Goal: Transaction & Acquisition: Purchase product/service

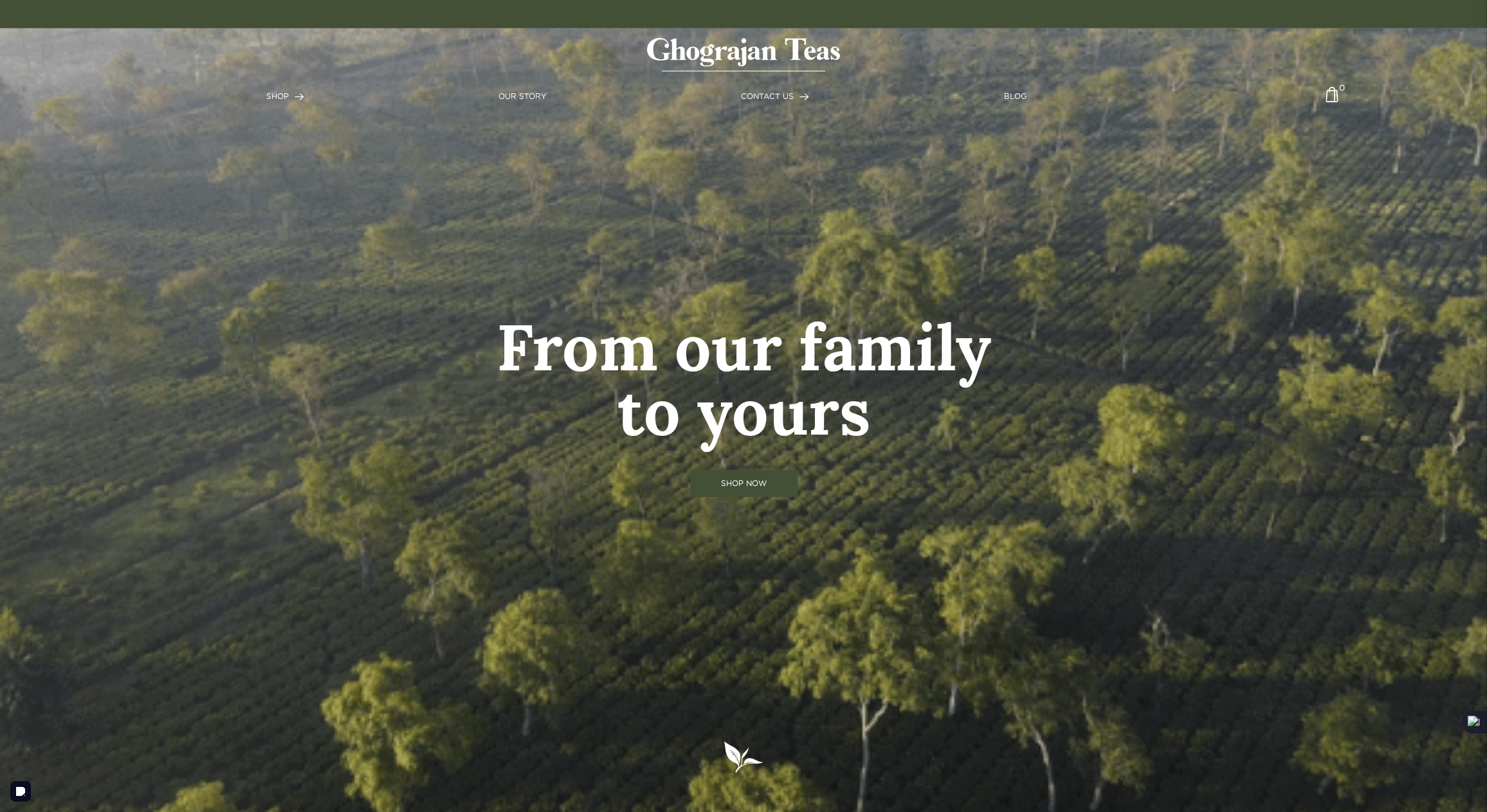
click at [742, 485] on link "SHOP NOW" at bounding box center [744, 483] width 108 height 27
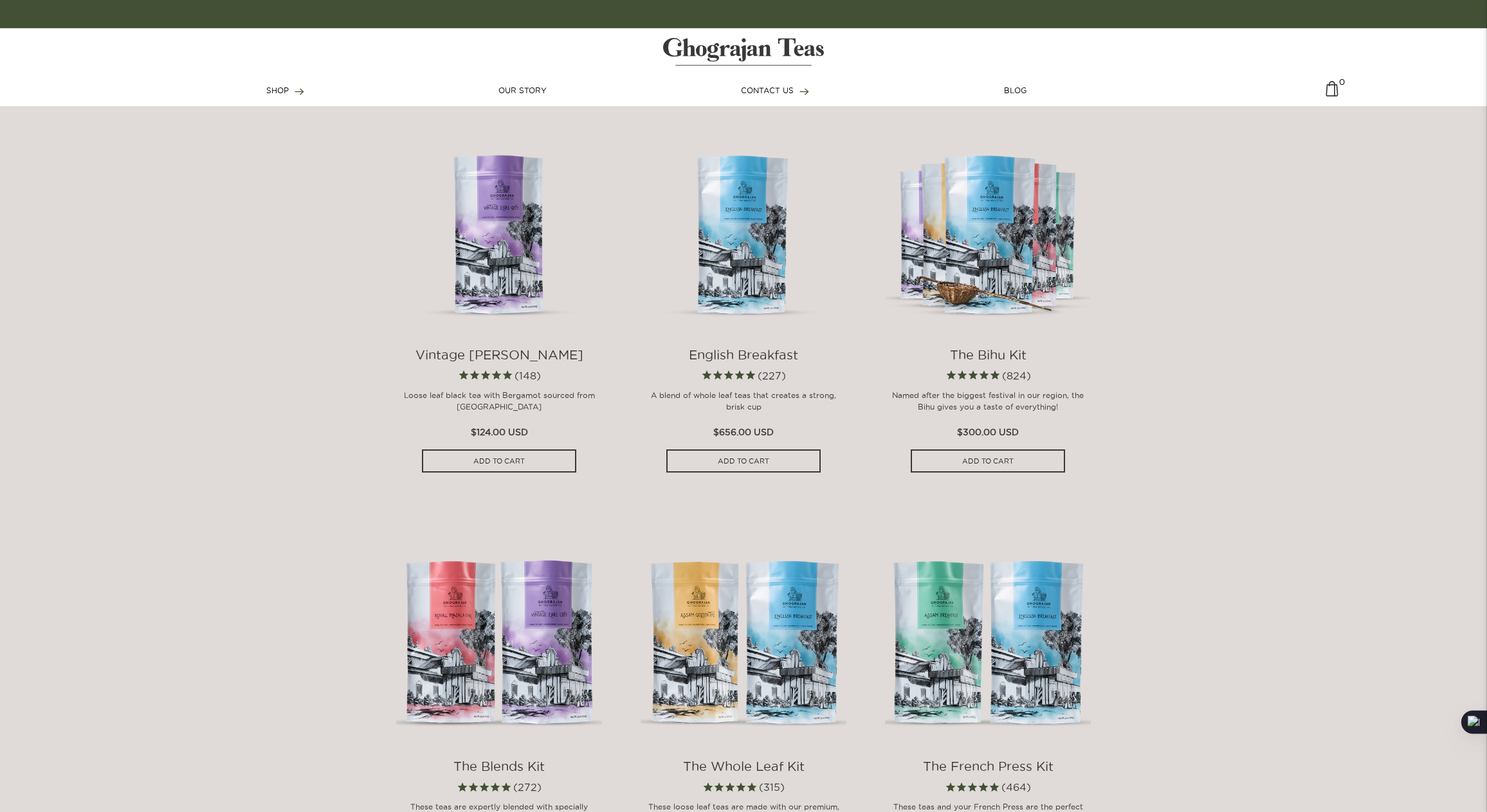
scroll to position [1279, 0]
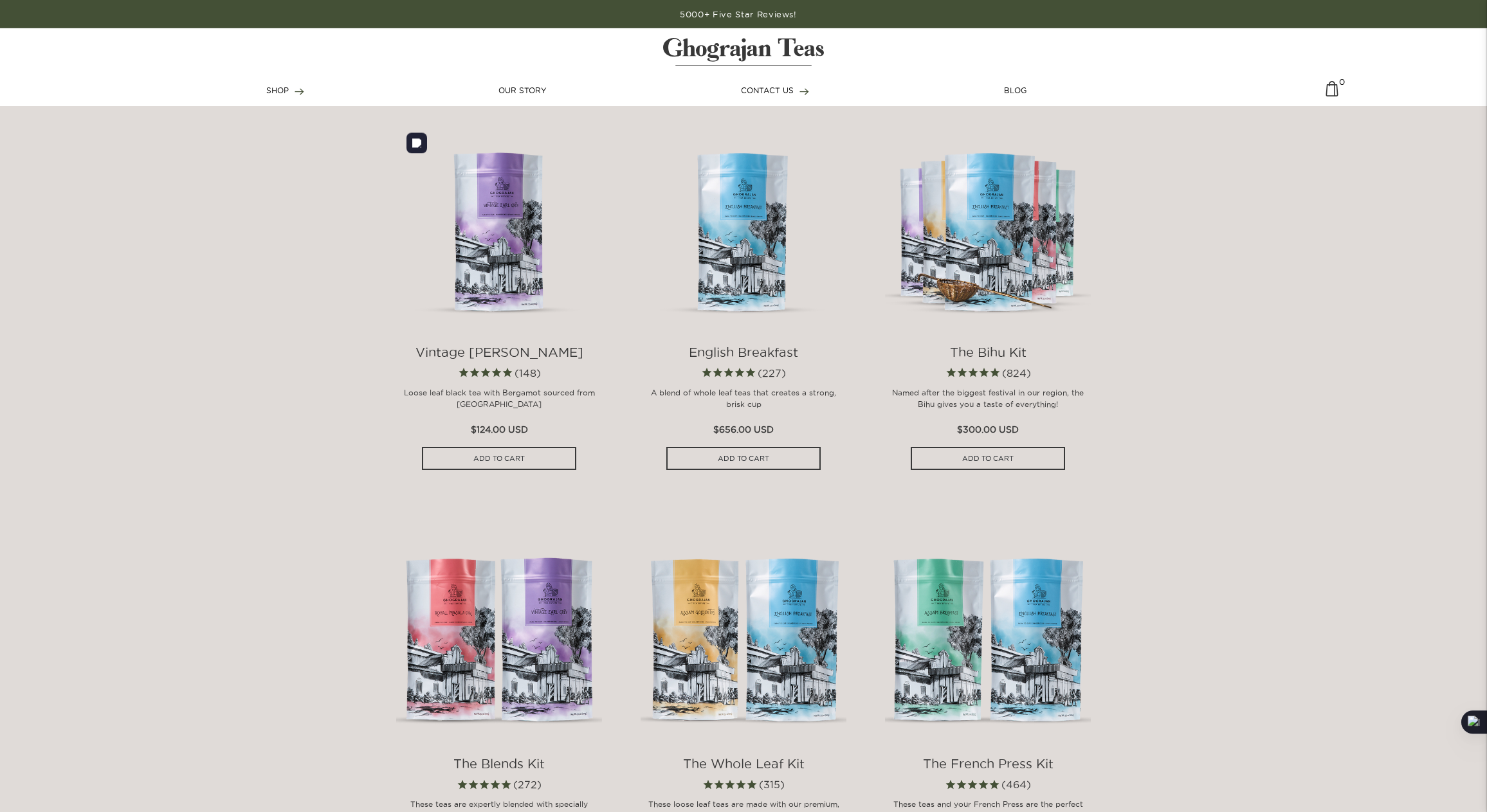
click at [510, 225] on img at bounding box center [499, 225] width 206 height 206
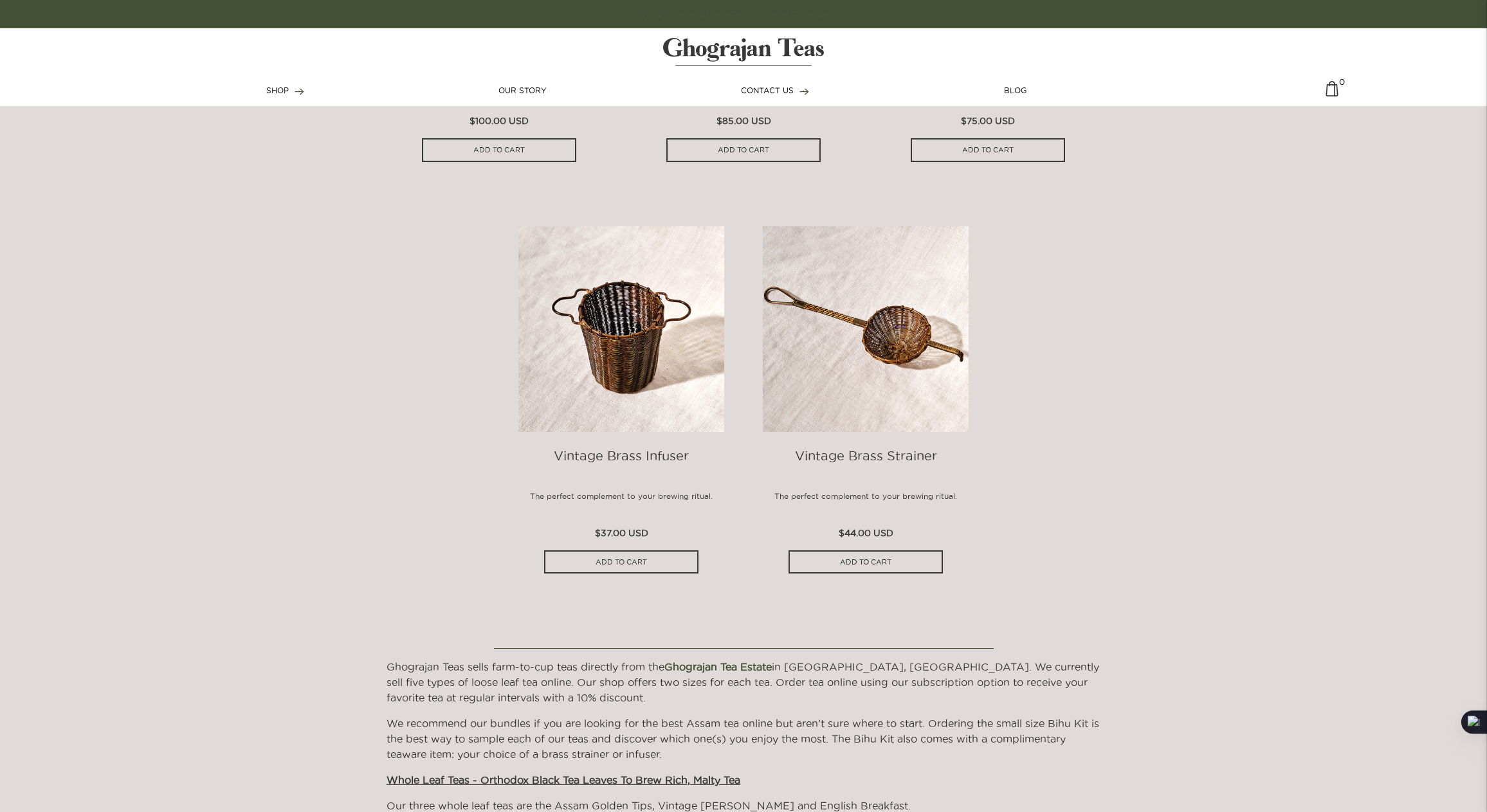
scroll to position [2033, 0]
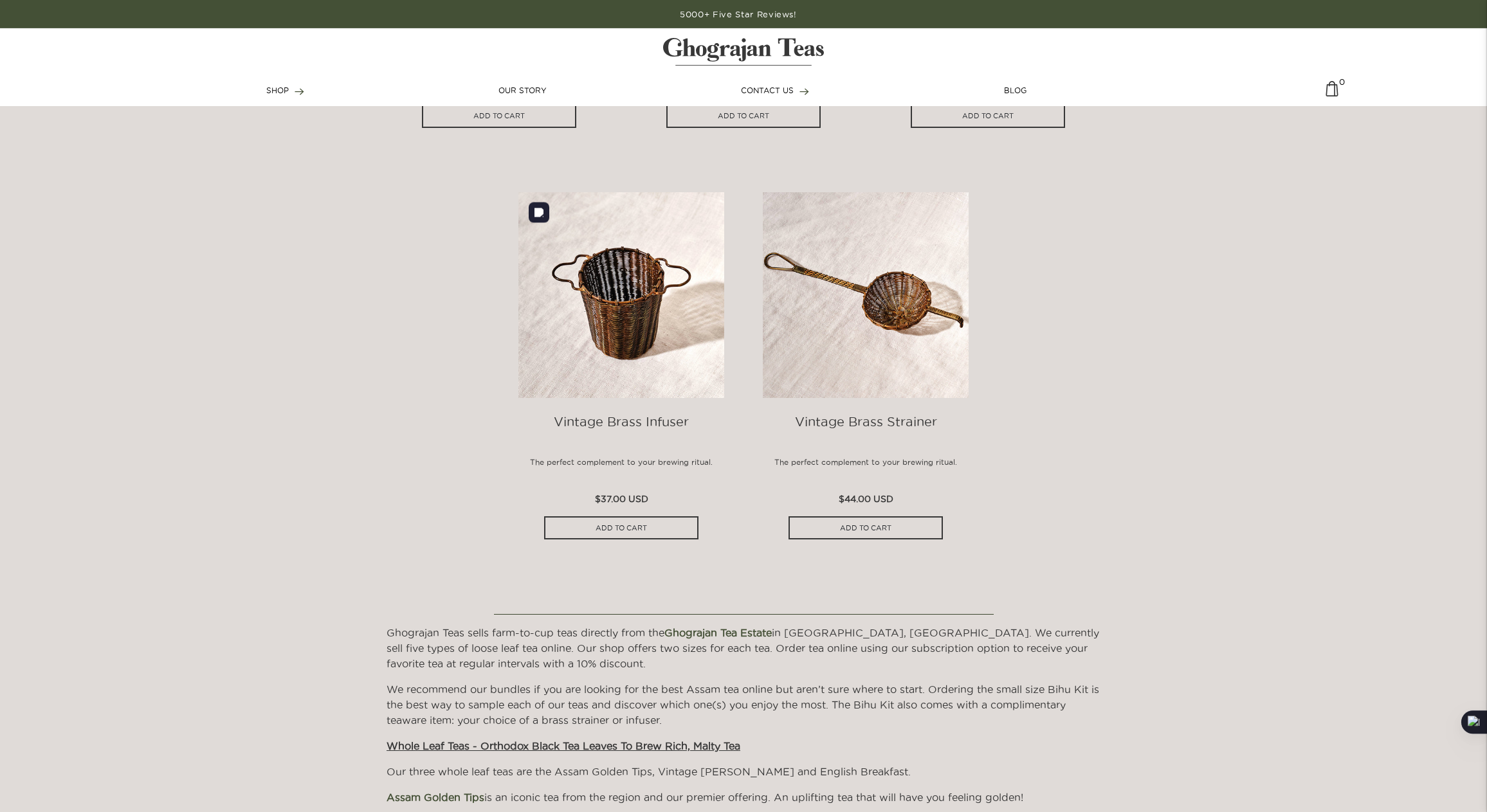
click at [623, 311] on img at bounding box center [621, 295] width 206 height 206
click at [911, 318] on img at bounding box center [865, 295] width 206 height 206
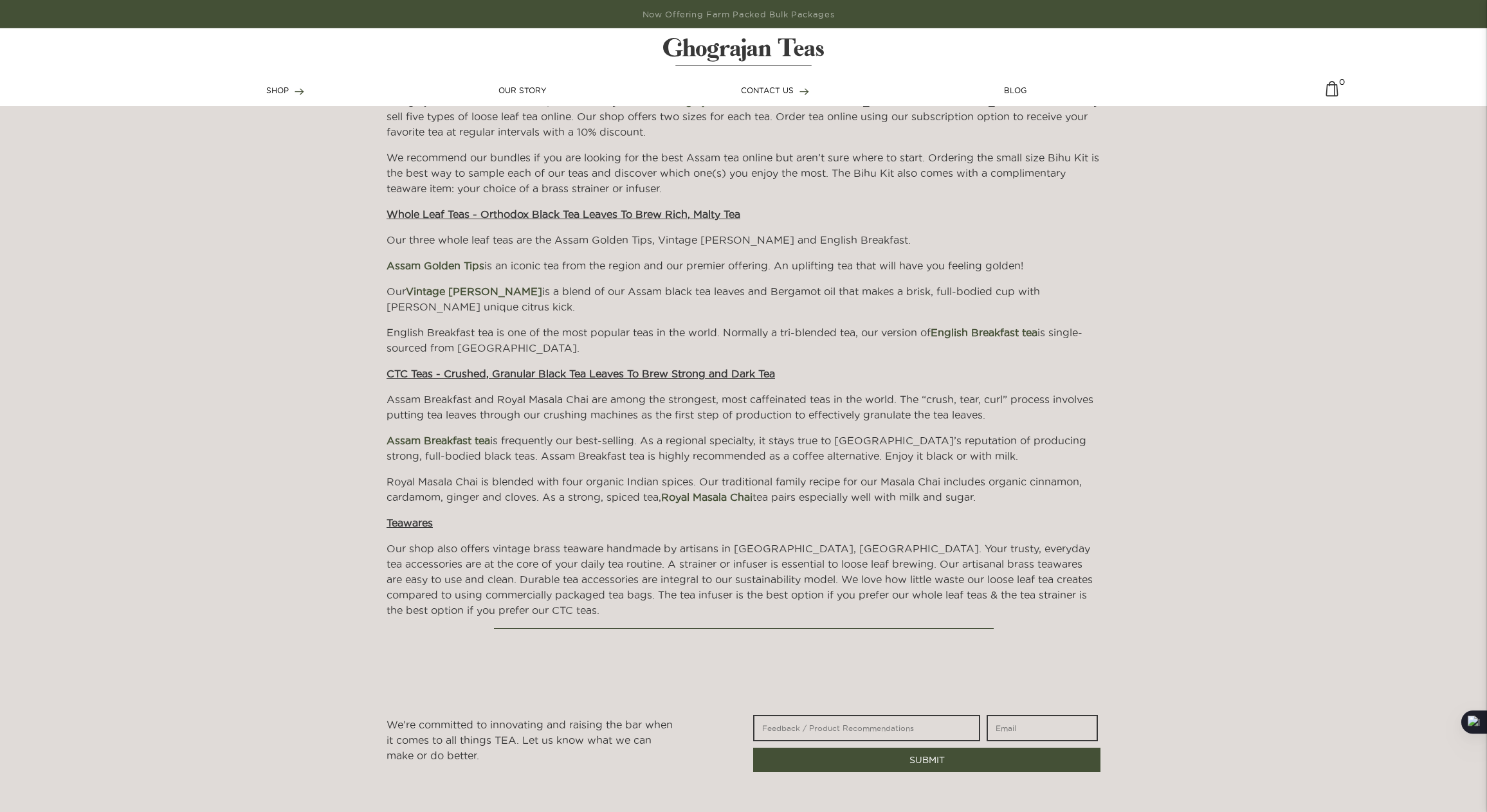
scroll to position [2221, 0]
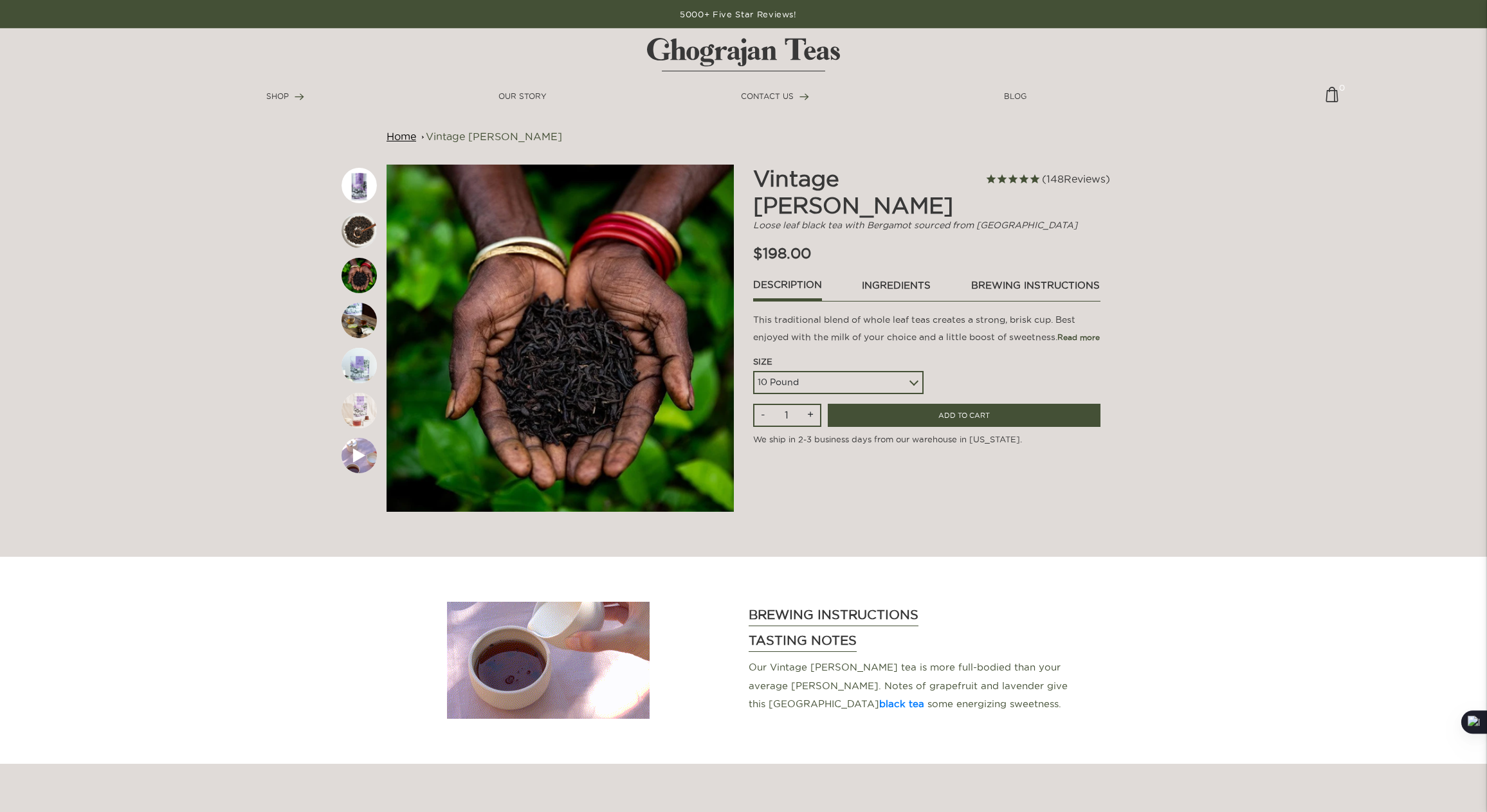
click at [907, 371] on select "5 Pound 10 Pound" at bounding box center [838, 383] width 170 height 23
select select
click at [753, 371] on select "5 Pound 10 Pound" at bounding box center [838, 383] width 170 height 23
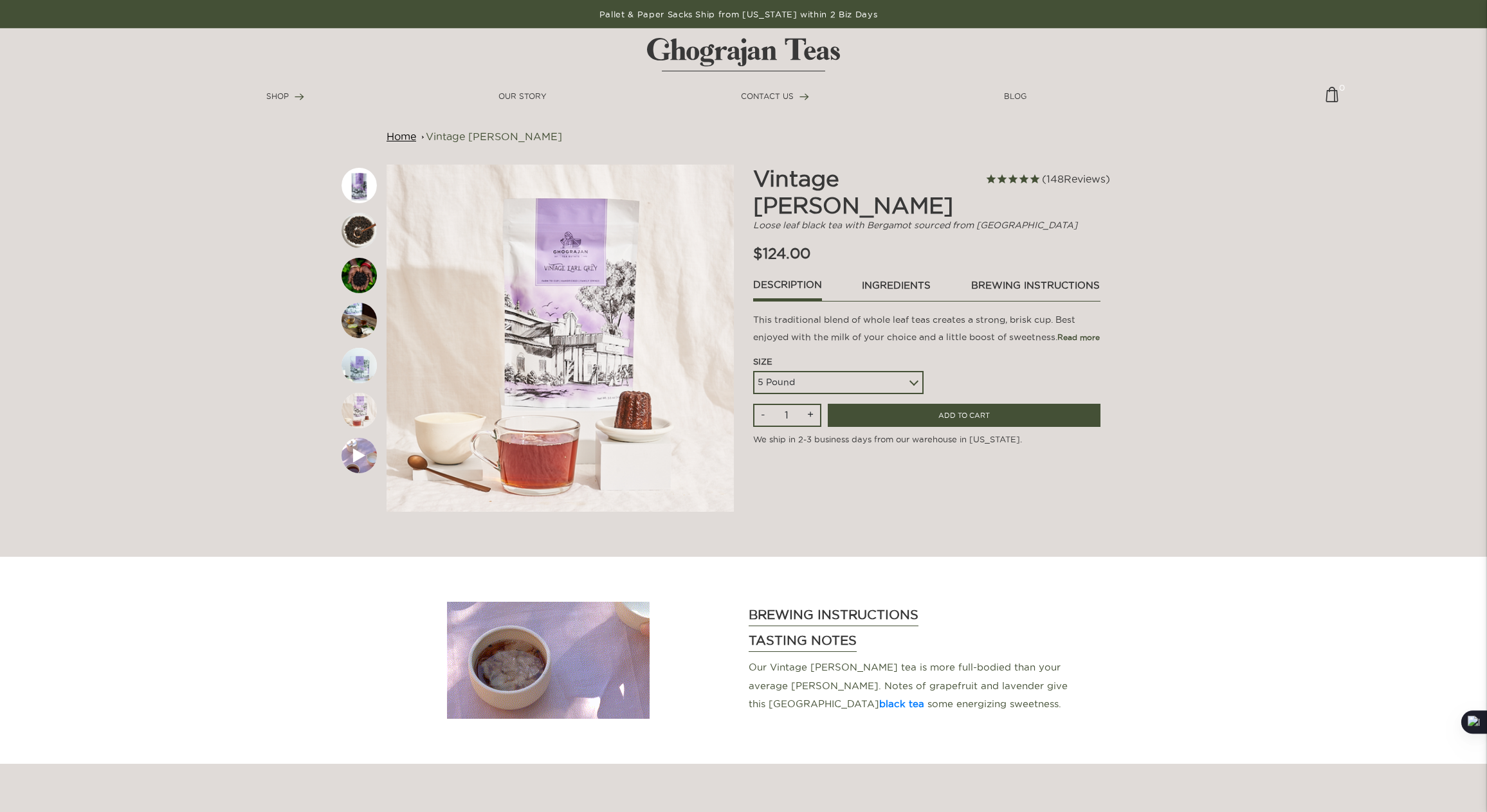
click at [353, 414] on img at bounding box center [358, 410] width 35 height 35
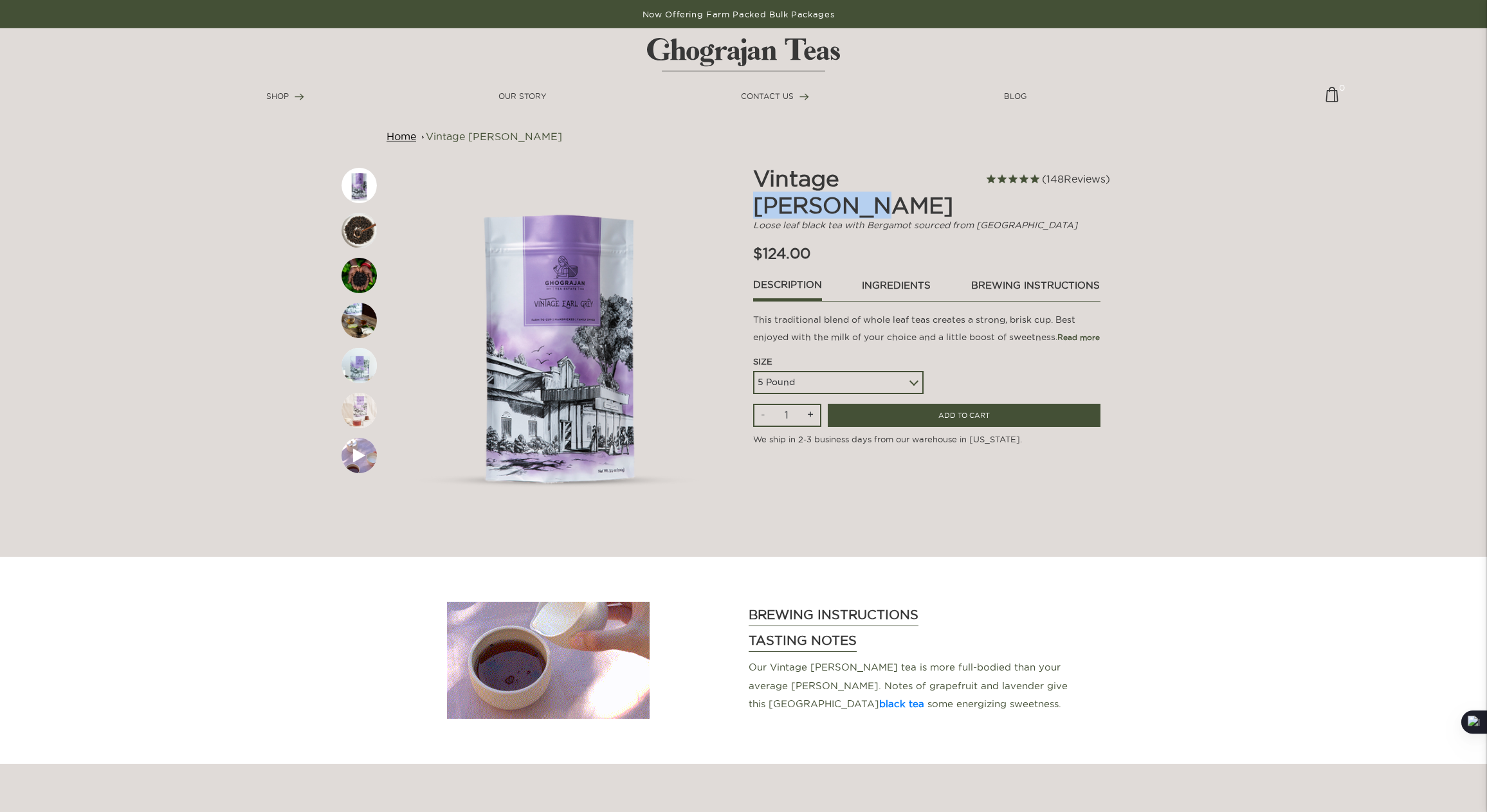
drag, startPoint x: 849, startPoint y: 175, endPoint x: 951, endPoint y: 174, distance: 102.0
click at [951, 174] on h2 "Vintage [PERSON_NAME]" at bounding box center [874, 192] width 243 height 54
copy h2 "Earl Grey"
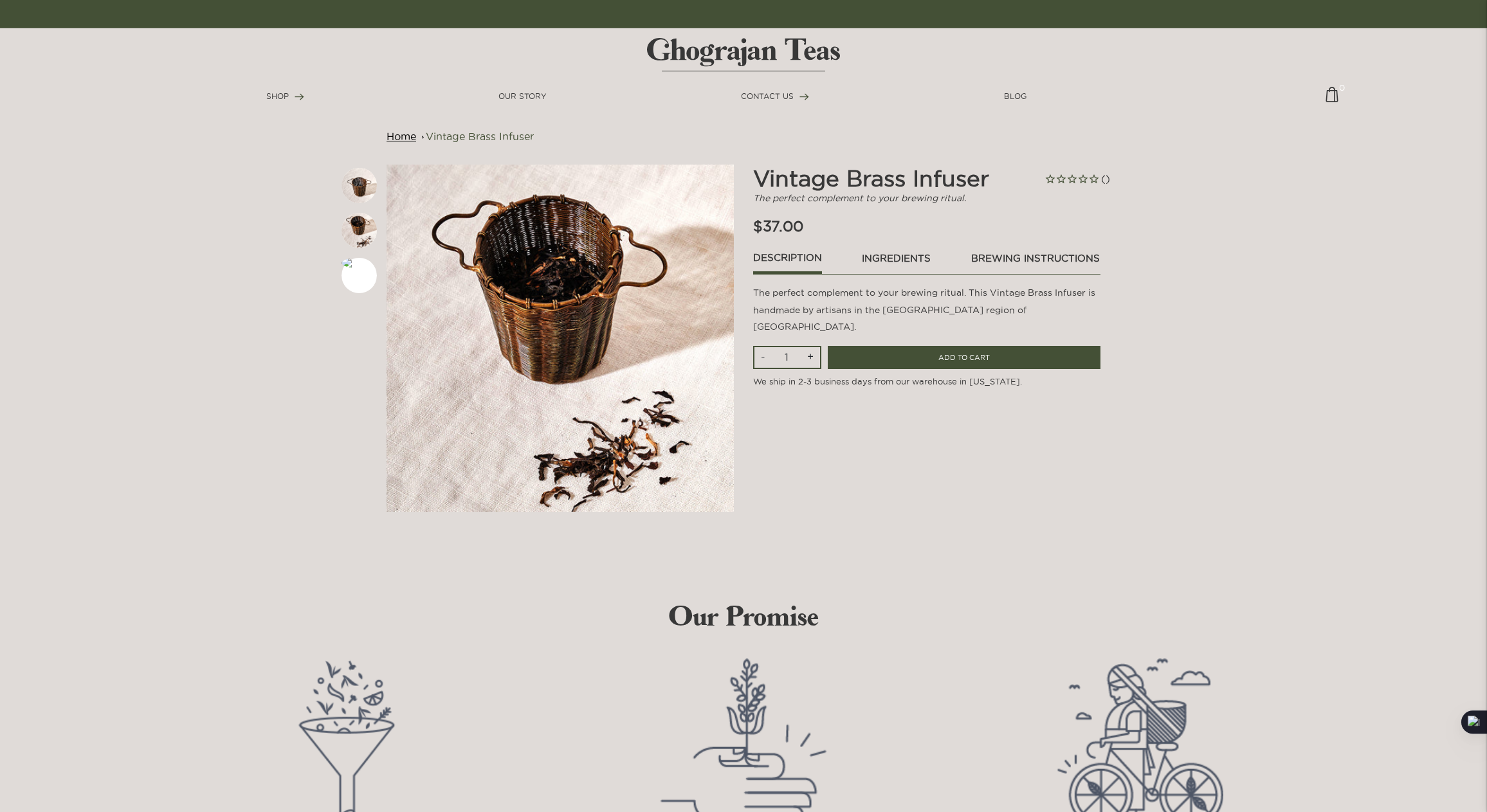
click at [361, 223] on img at bounding box center [358, 230] width 35 height 35
click at [362, 183] on img at bounding box center [358, 185] width 35 height 35
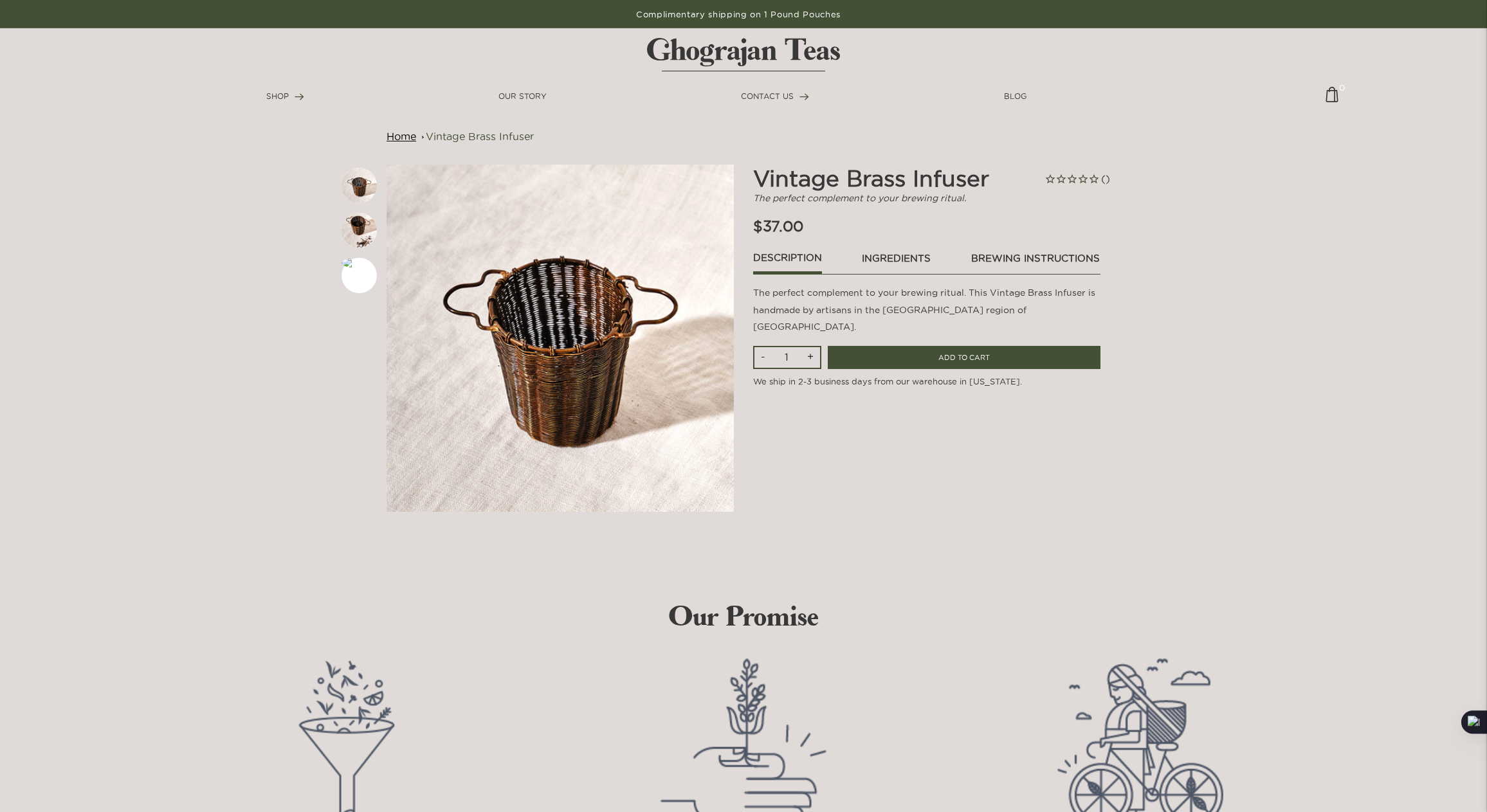
click at [353, 275] on li at bounding box center [358, 276] width 35 height 48
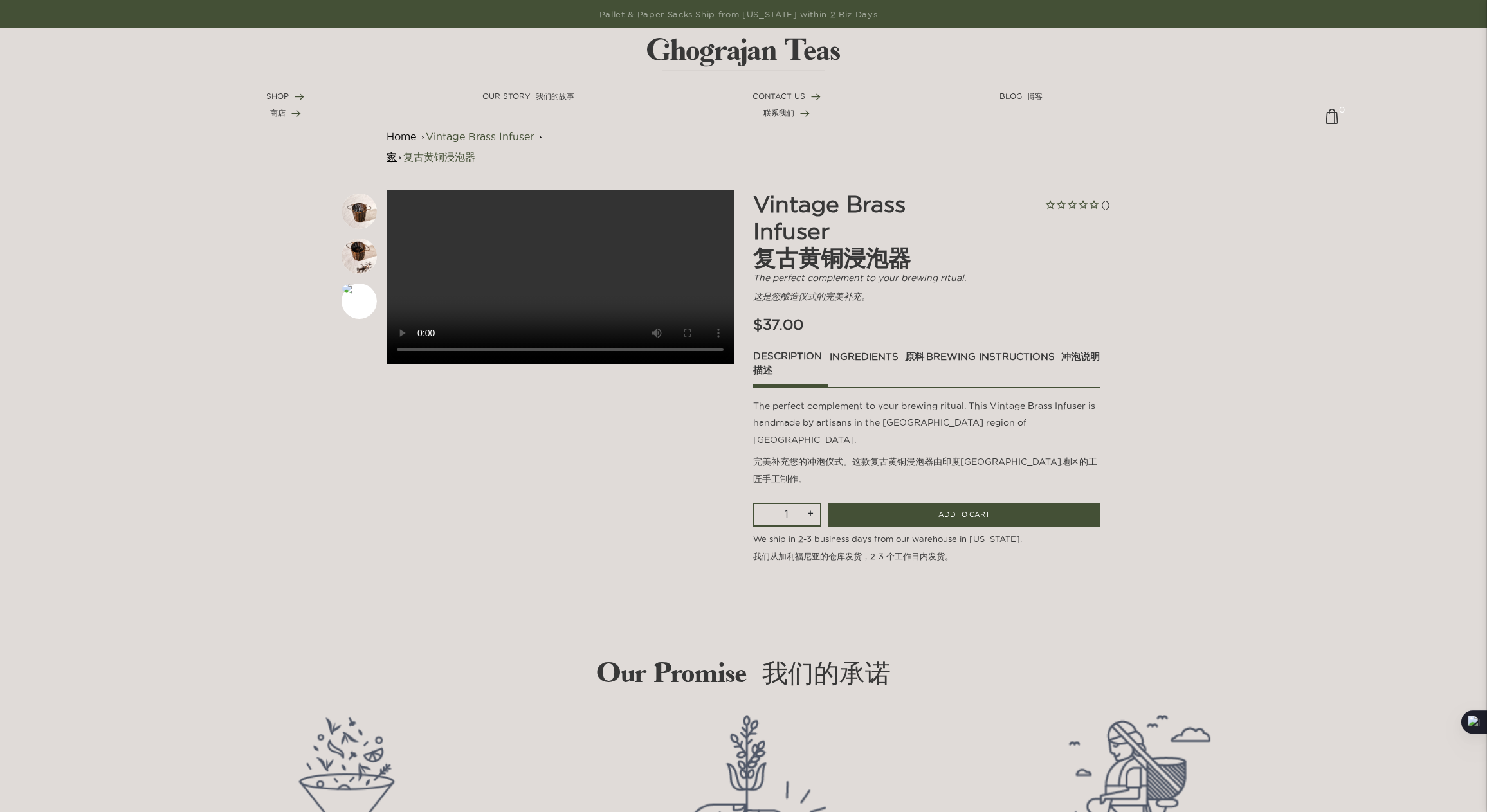
click at [861, 354] on link "ingredients 原料" at bounding box center [876, 361] width 96 height 22
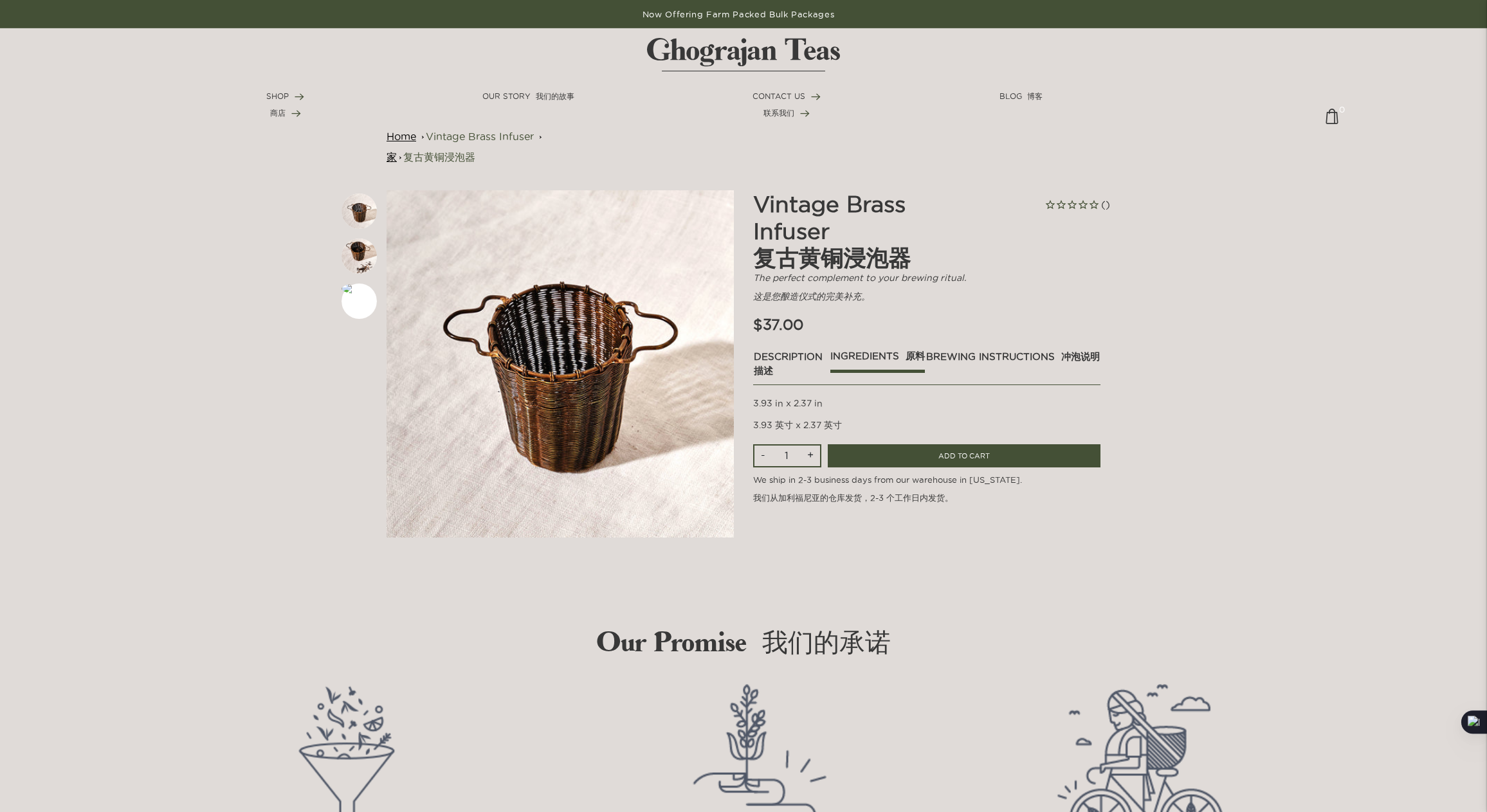
click at [981, 356] on link "brewing instructions 冲泡说明" at bounding box center [1013, 361] width 175 height 22
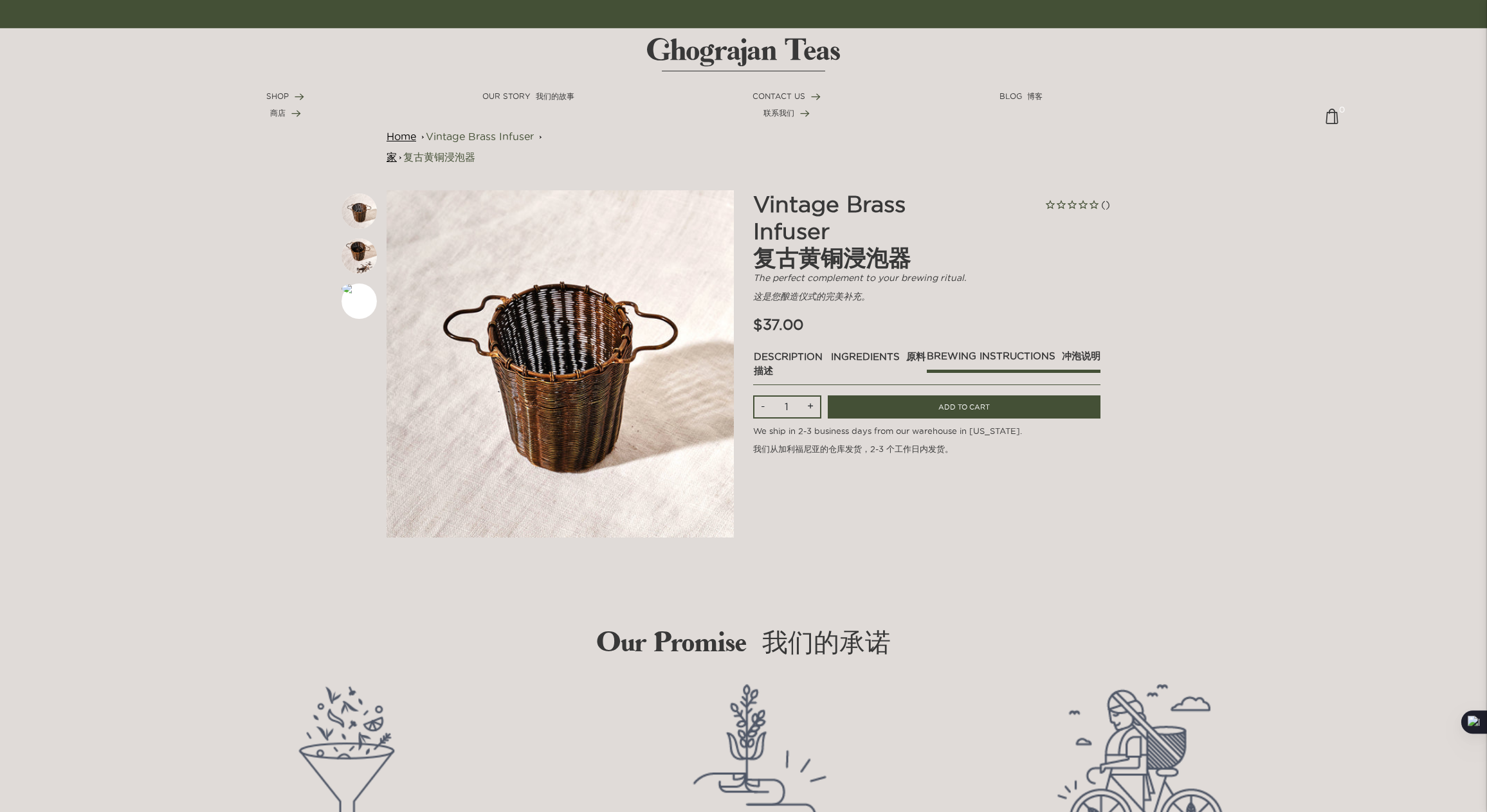
click at [862, 351] on link "ingredients 原料" at bounding box center [878, 361] width 96 height 22
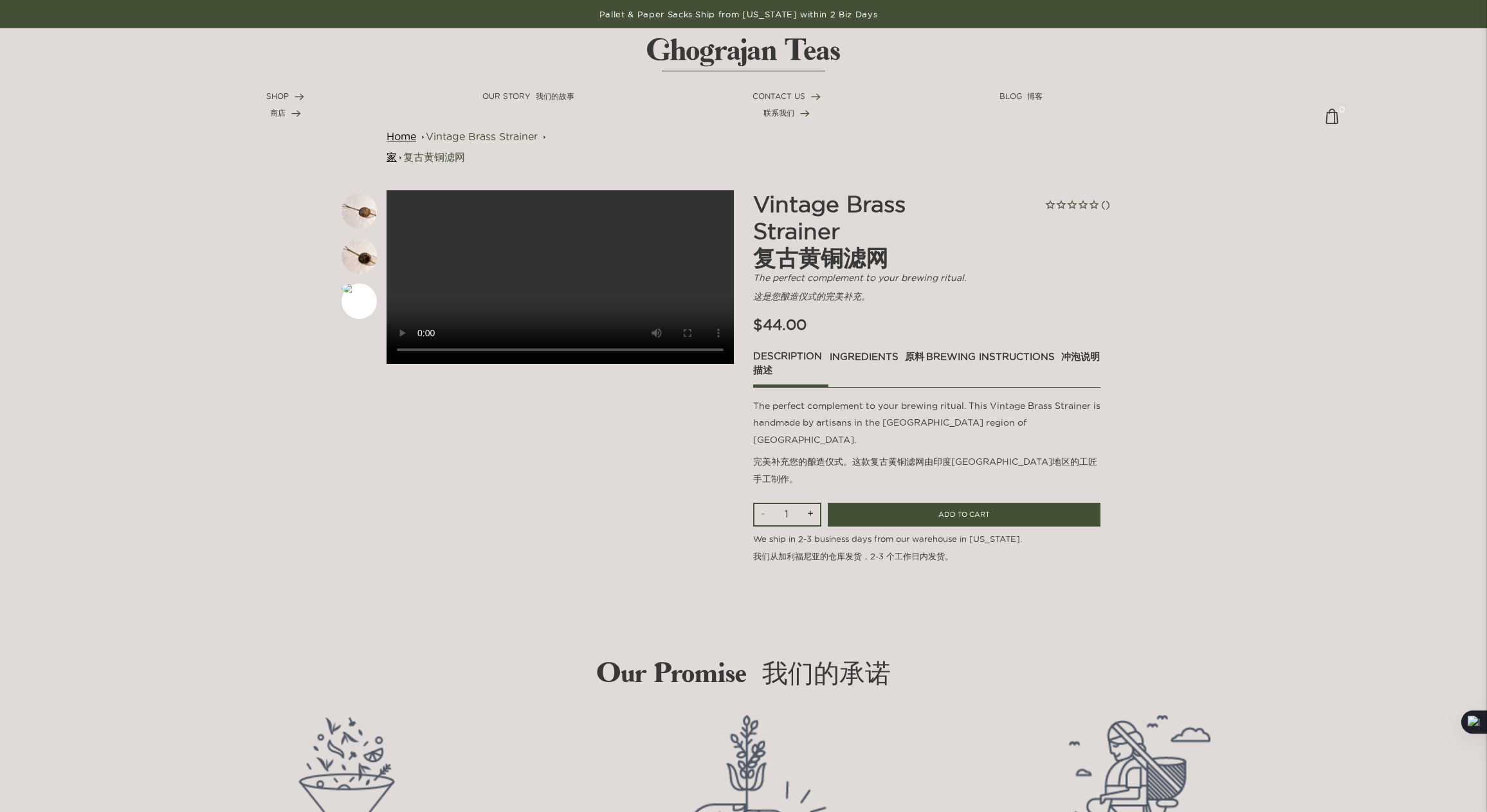
click at [368, 256] on img at bounding box center [358, 256] width 35 height 35
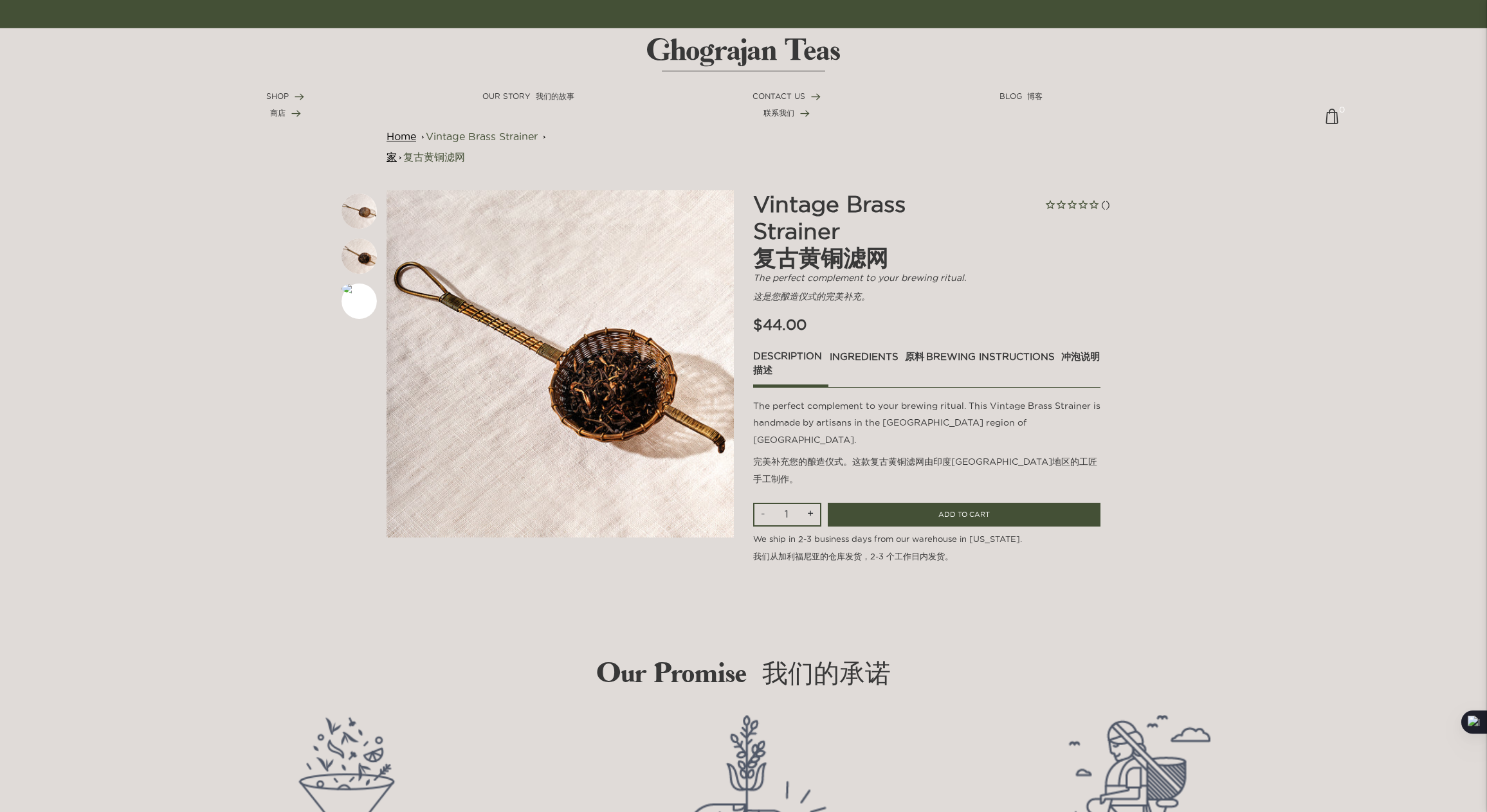
click at [880, 359] on link "ingredients 原料" at bounding box center [876, 361] width 96 height 22
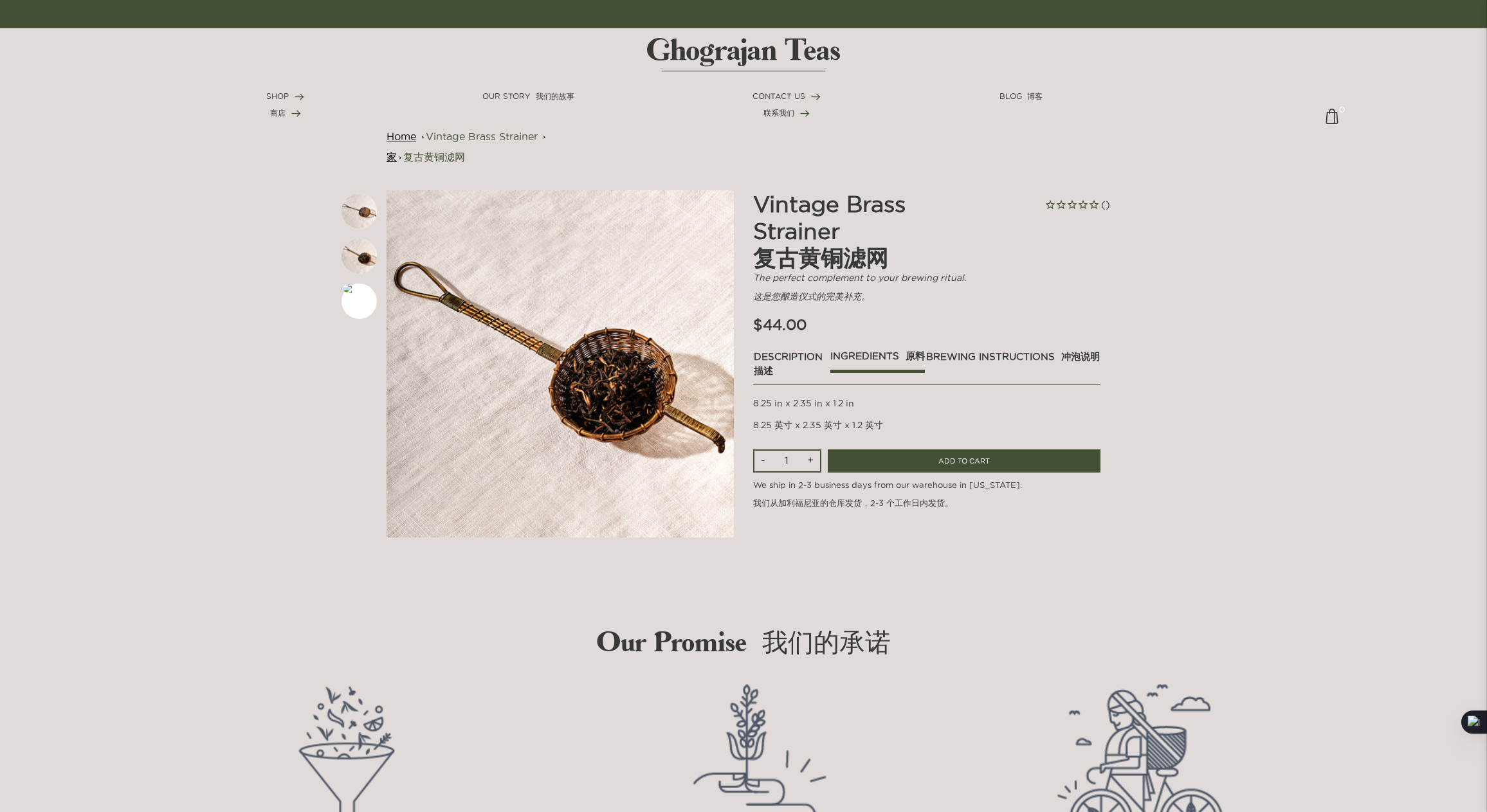
click at [1018, 349] on link "brewing instructions 冲泡说明" at bounding box center [1013, 361] width 175 height 22
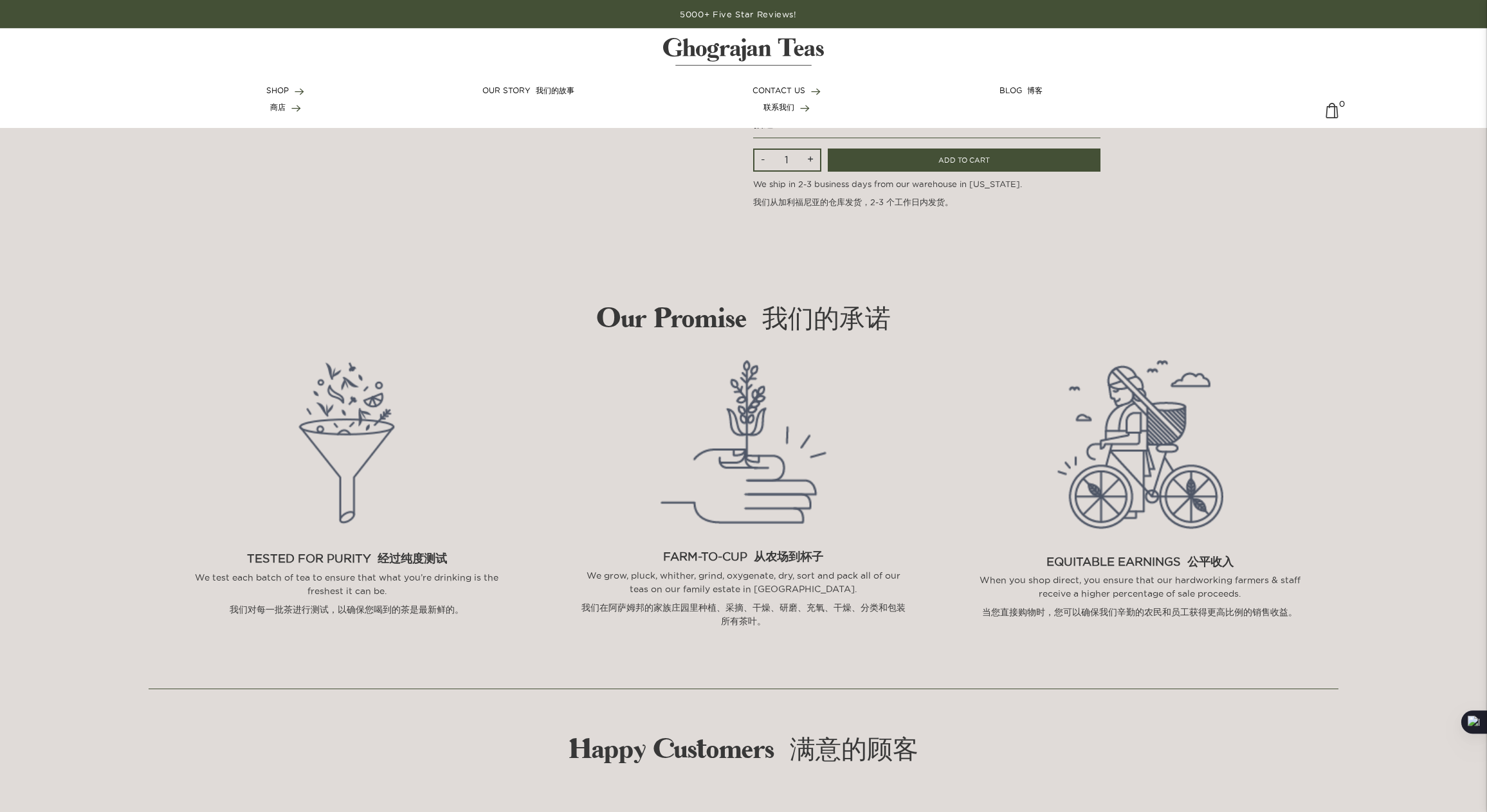
scroll to position [389, 0]
